Goal: Find specific page/section: Find specific page/section

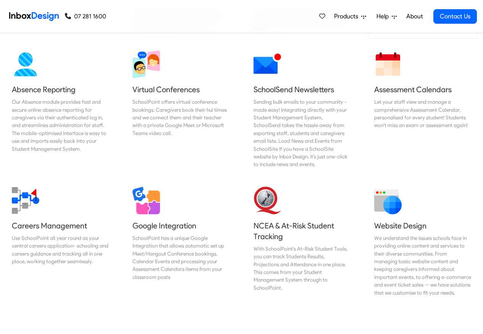
scroll to position [642, 0]
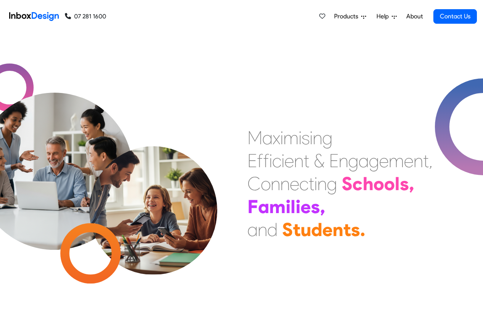
click at [415, 16] on link "About" at bounding box center [414, 16] width 21 height 15
